Goal: Check status: Check status

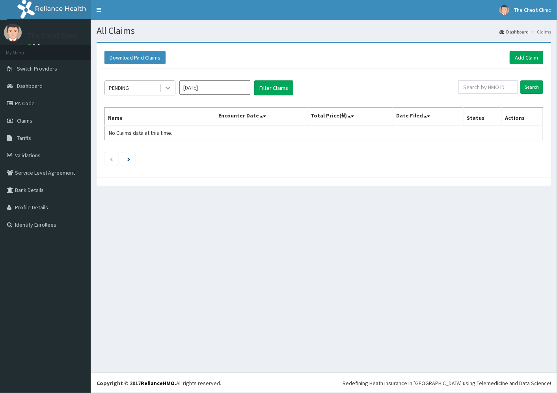
click at [167, 88] on icon at bounding box center [168, 88] width 8 height 8
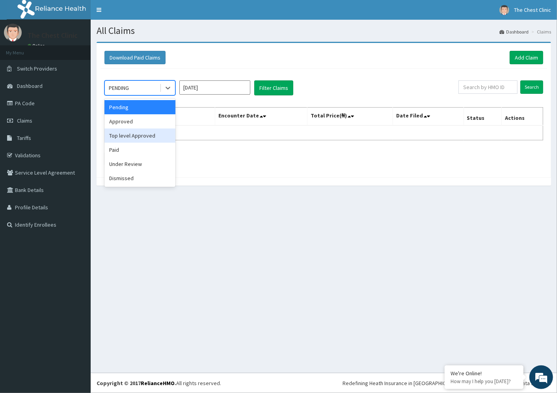
click at [141, 142] on div "Top level Approved" at bounding box center [139, 136] width 71 height 14
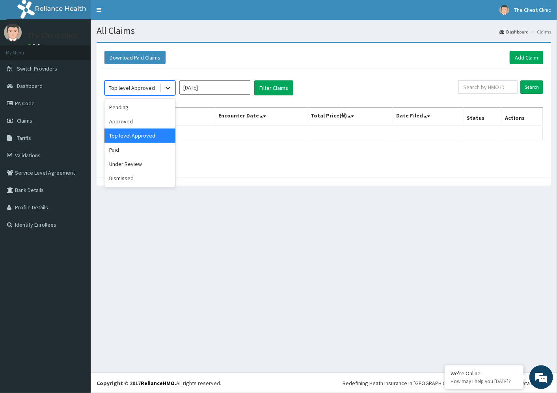
click at [169, 91] on div at bounding box center [168, 88] width 14 height 14
click at [139, 148] on div "Paid" at bounding box center [139, 150] width 71 height 14
click at [221, 90] on input "[DATE]" at bounding box center [214, 87] width 71 height 14
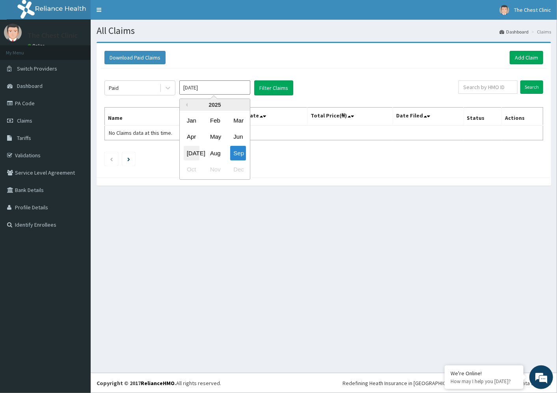
click at [192, 155] on div "[DATE]" at bounding box center [192, 153] width 16 height 15
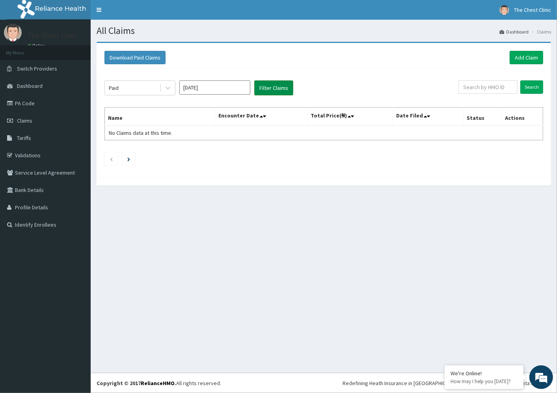
click at [269, 93] on button "Filter Claims" at bounding box center [273, 87] width 39 height 15
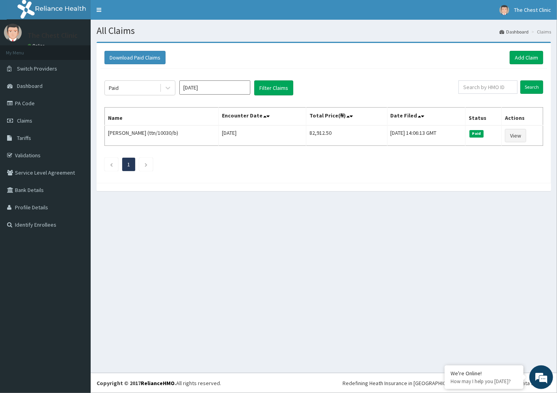
click at [226, 92] on input "[DATE]" at bounding box center [214, 87] width 71 height 14
click at [222, 151] on div "Aug" at bounding box center [215, 153] width 16 height 15
click at [265, 88] on button "Filter Claims" at bounding box center [273, 87] width 39 height 15
click at [208, 88] on input "[DATE]" at bounding box center [214, 87] width 71 height 14
click at [231, 136] on div "Jun" at bounding box center [238, 137] width 16 height 15
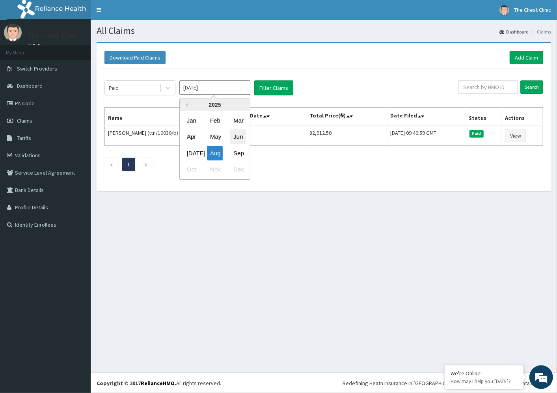
type input "[DATE]"
click at [268, 89] on button "Filter Claims" at bounding box center [273, 87] width 39 height 15
